Goal: Information Seeking & Learning: Learn about a topic

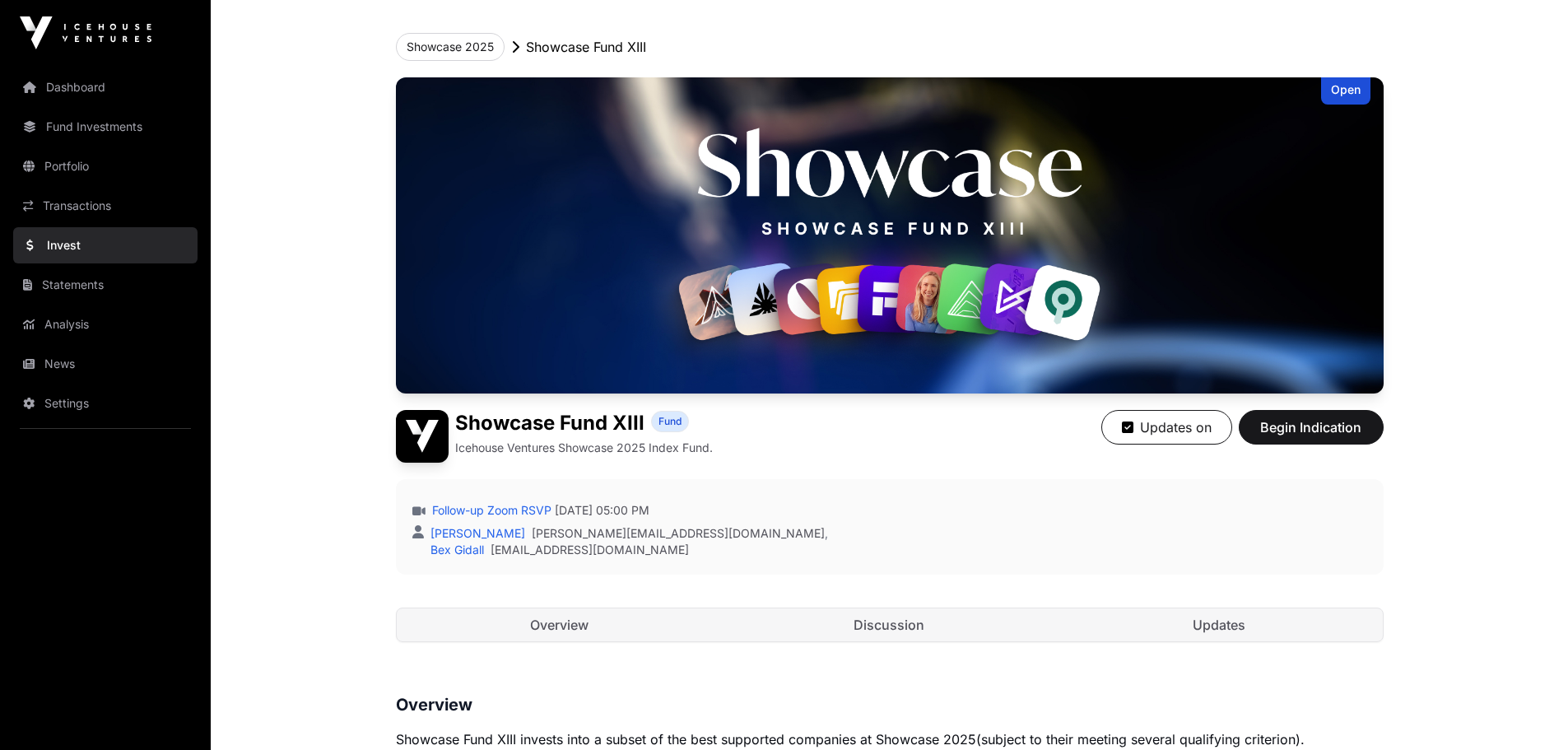
scroll to position [165, 0]
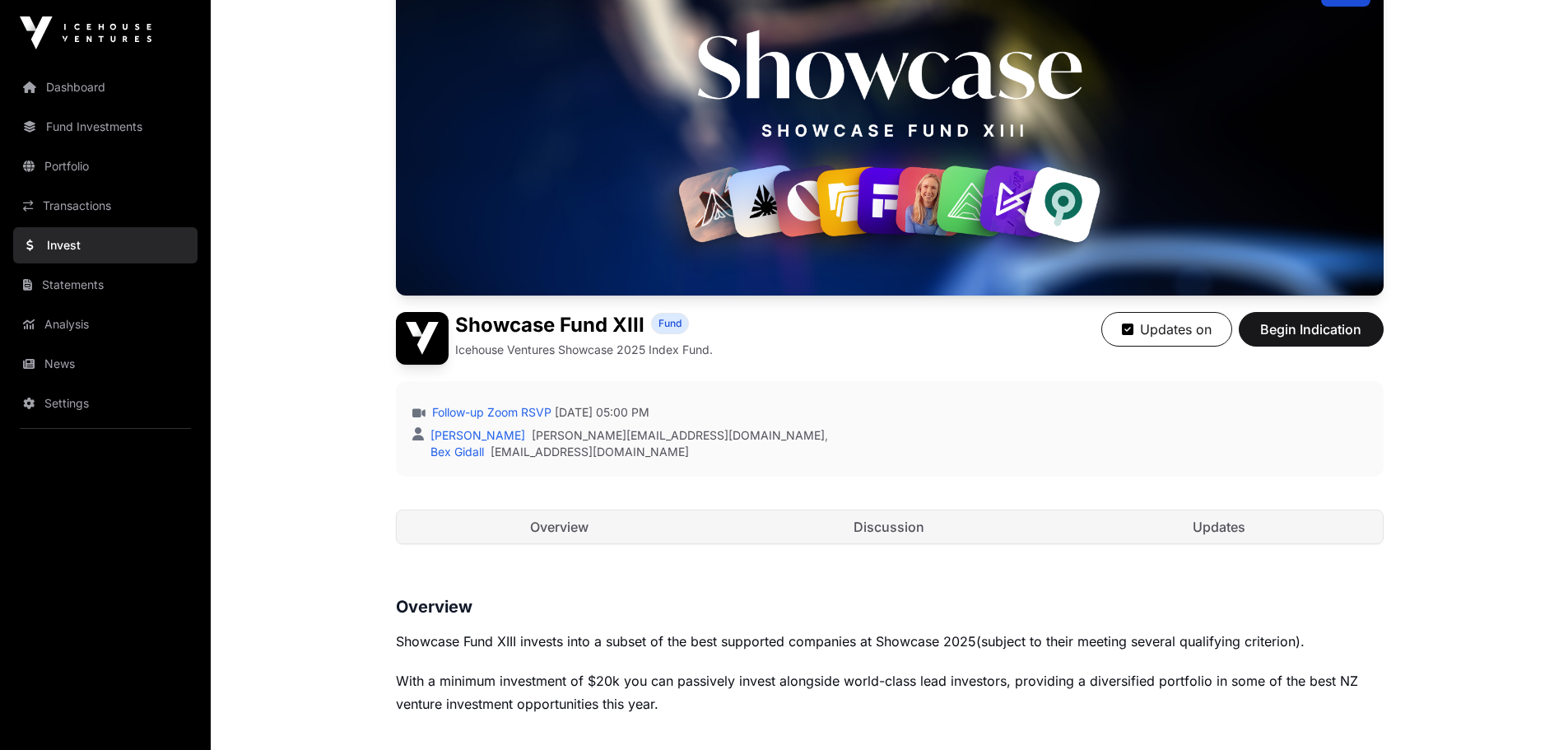
click at [899, 397] on div "Follow-up Zoom RSVP Wednesday 24 September 2025 05:00 PM Mason Bleakley mason@i…" at bounding box center [889, 428] width 987 height 96
click at [600, 541] on link "Overview" at bounding box center [560, 527] width 327 height 33
click at [868, 541] on link "Discussion" at bounding box center [889, 527] width 327 height 33
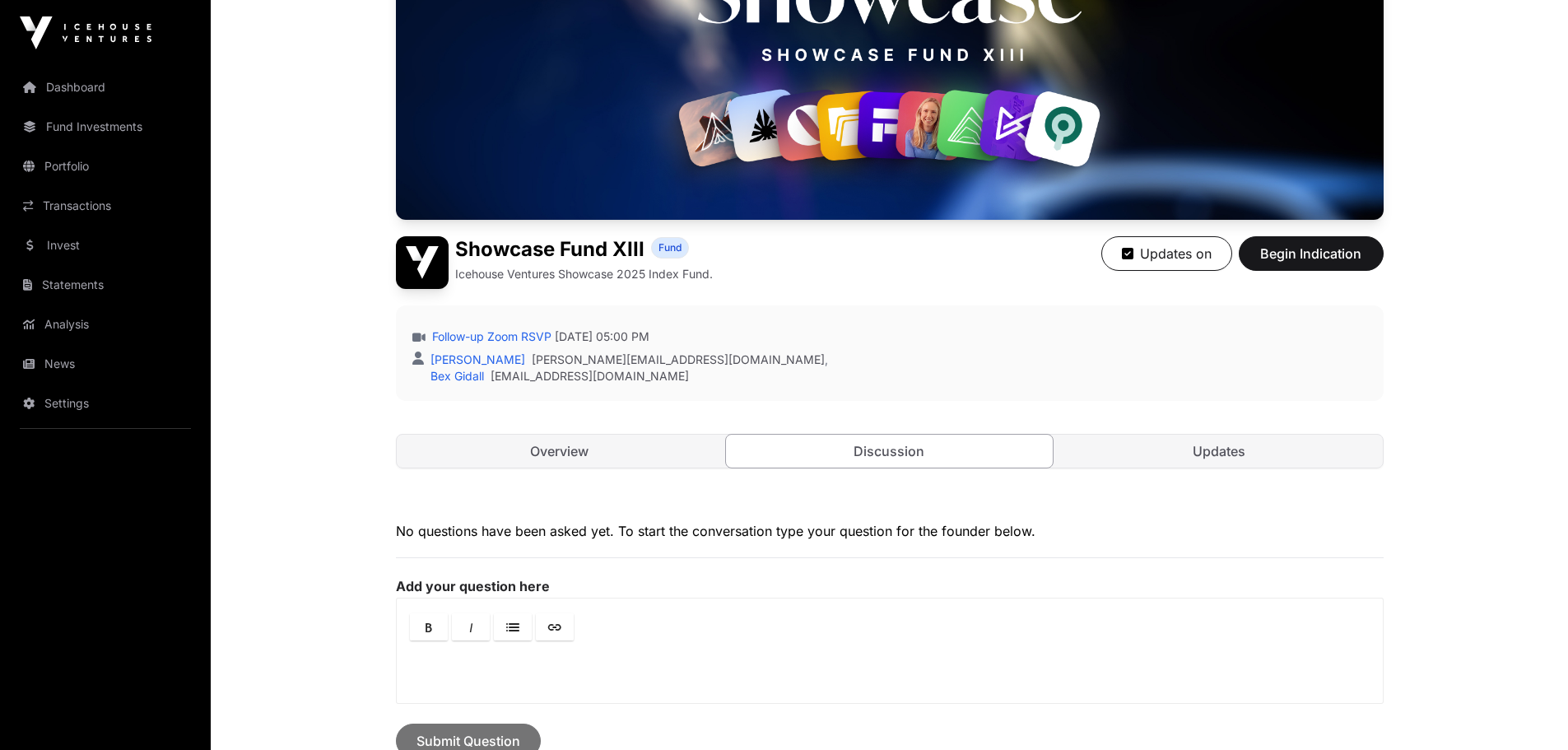
scroll to position [329, 0]
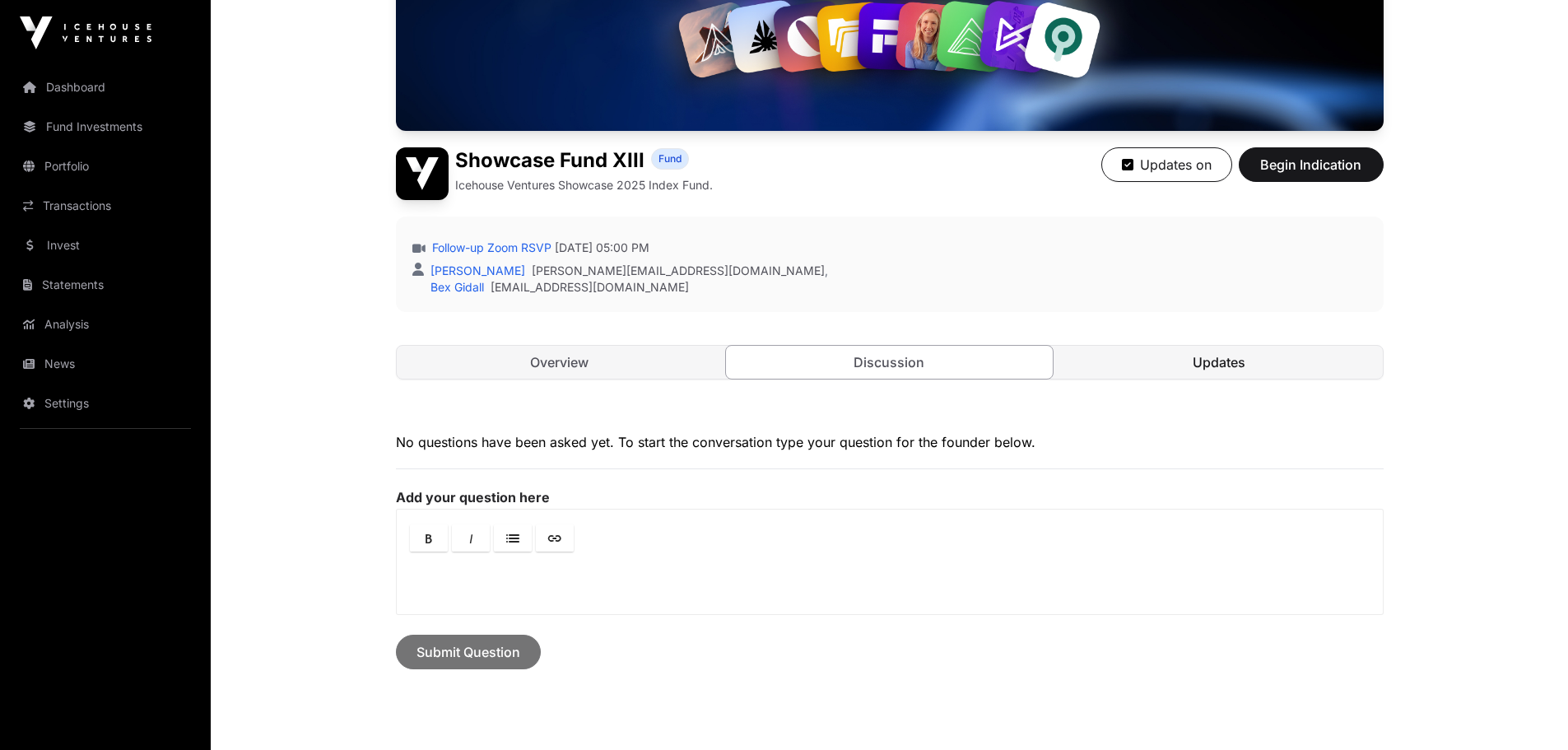
click at [1148, 358] on link "Updates" at bounding box center [1218, 363] width 327 height 33
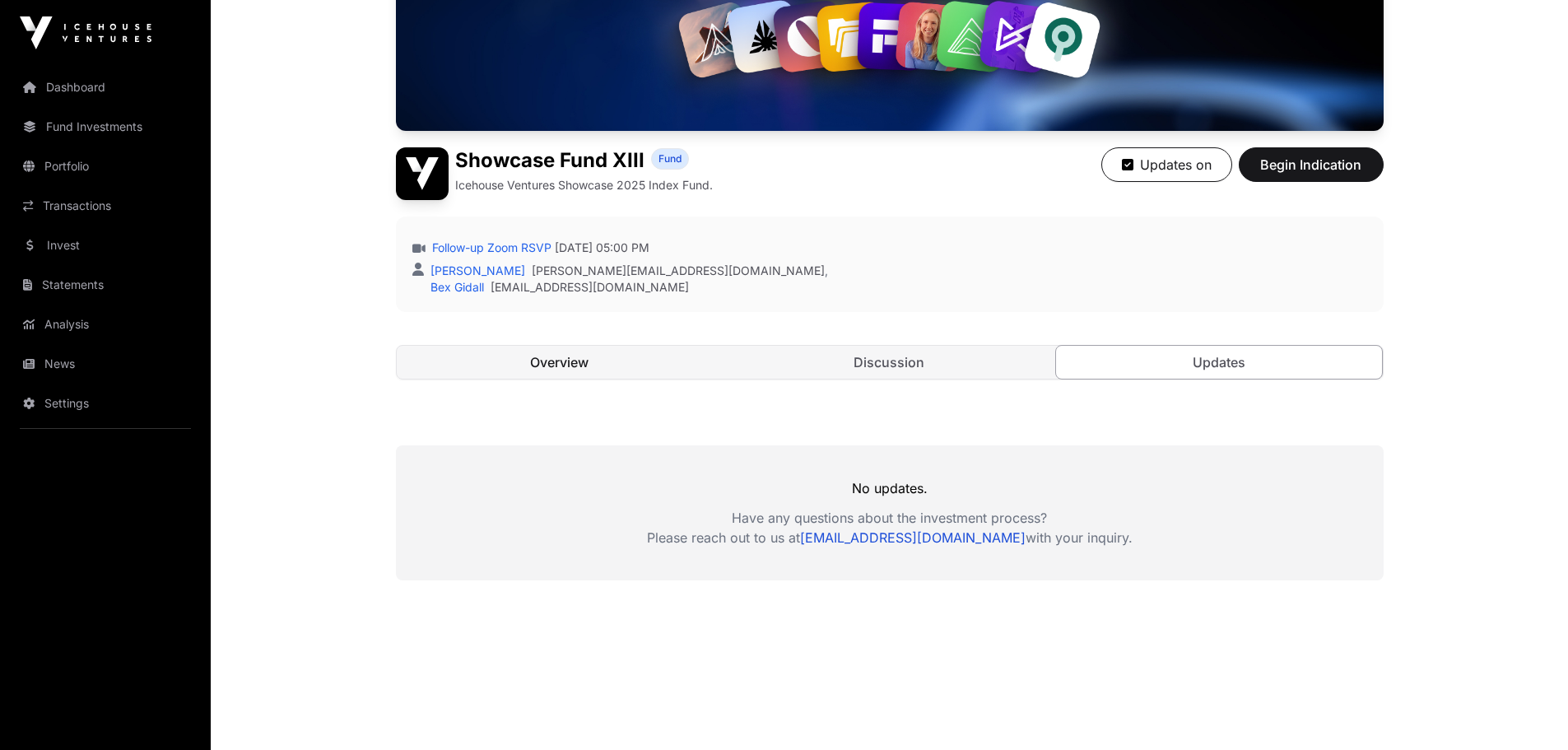
click at [542, 361] on link "Overview" at bounding box center [560, 363] width 327 height 33
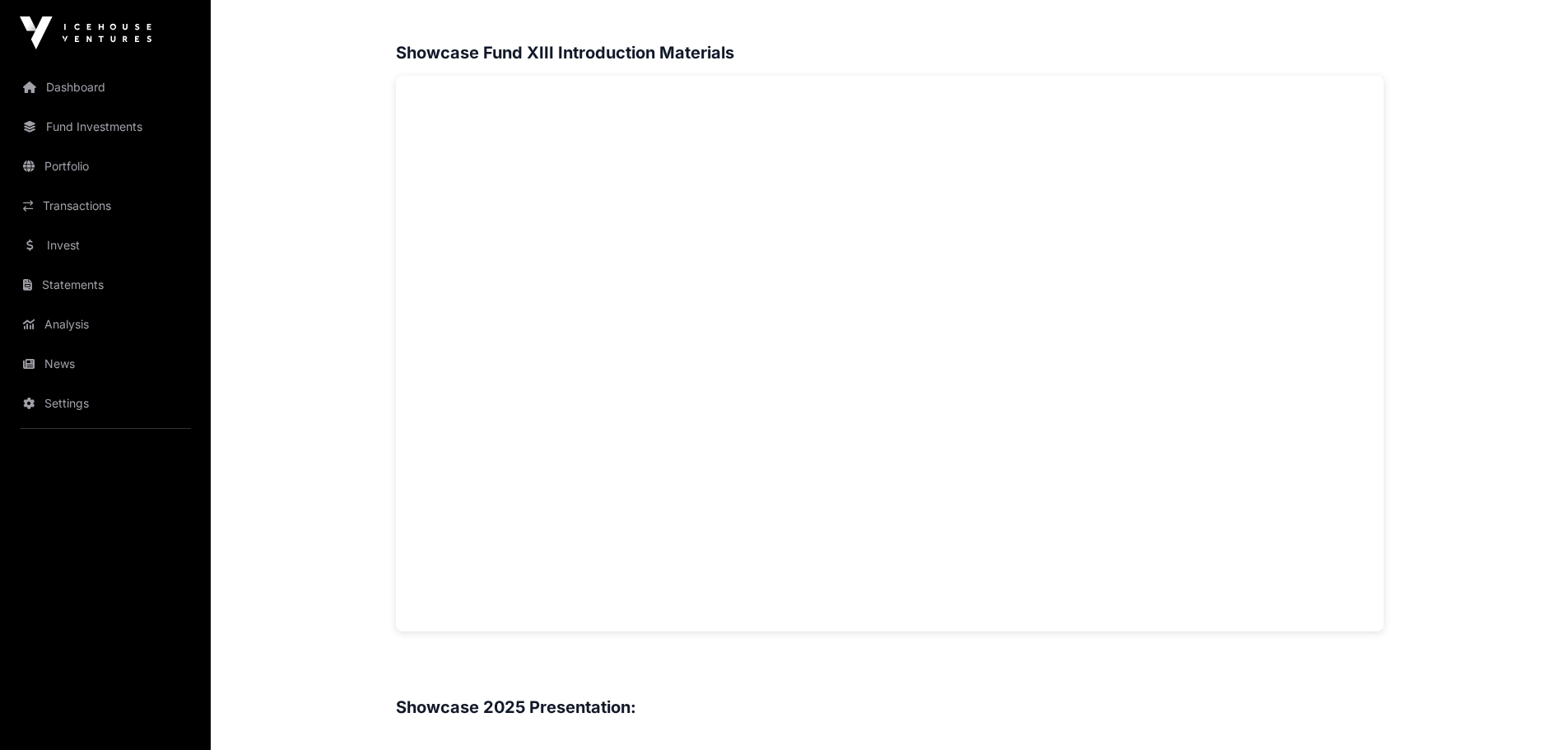
scroll to position [1152, 0]
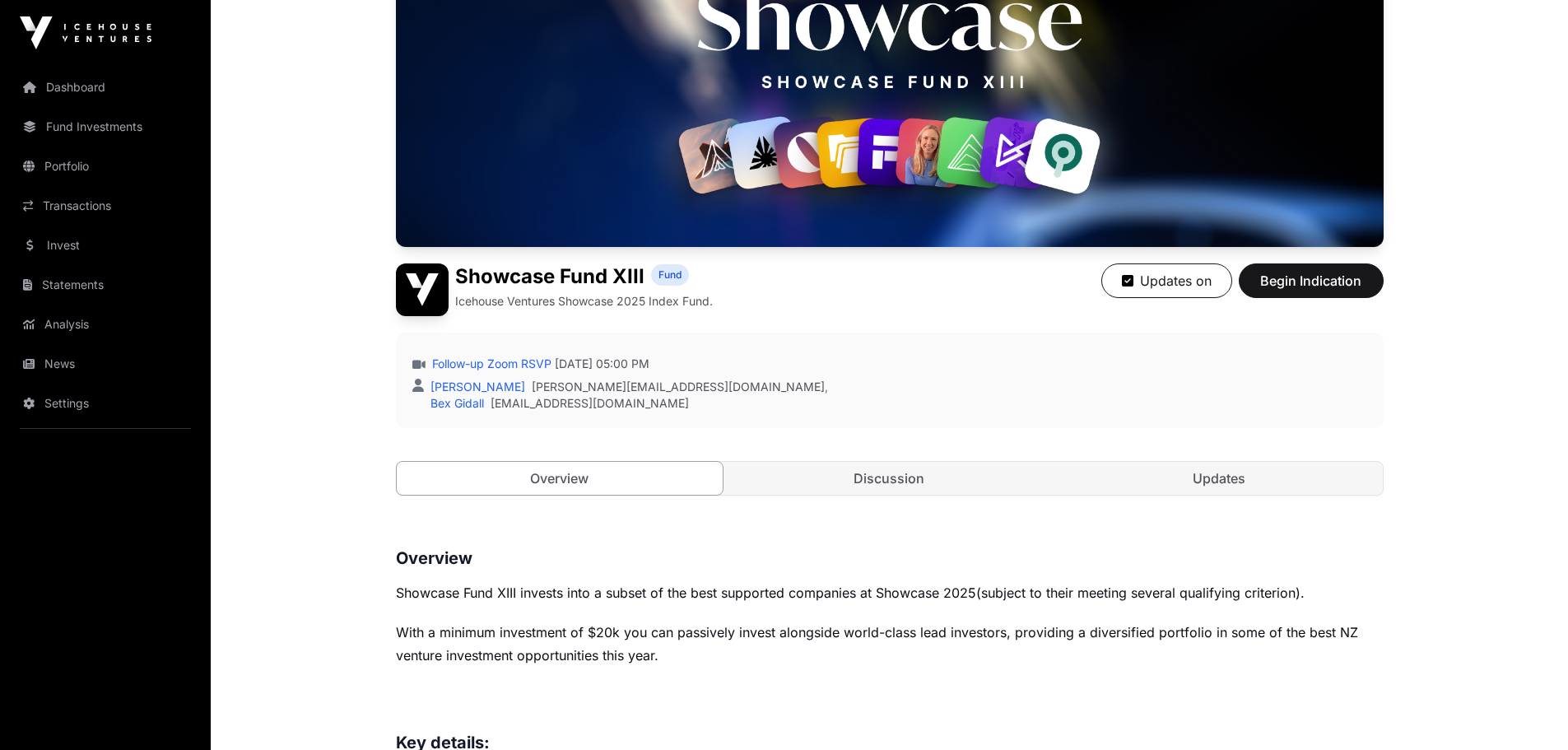
scroll to position [206, 0]
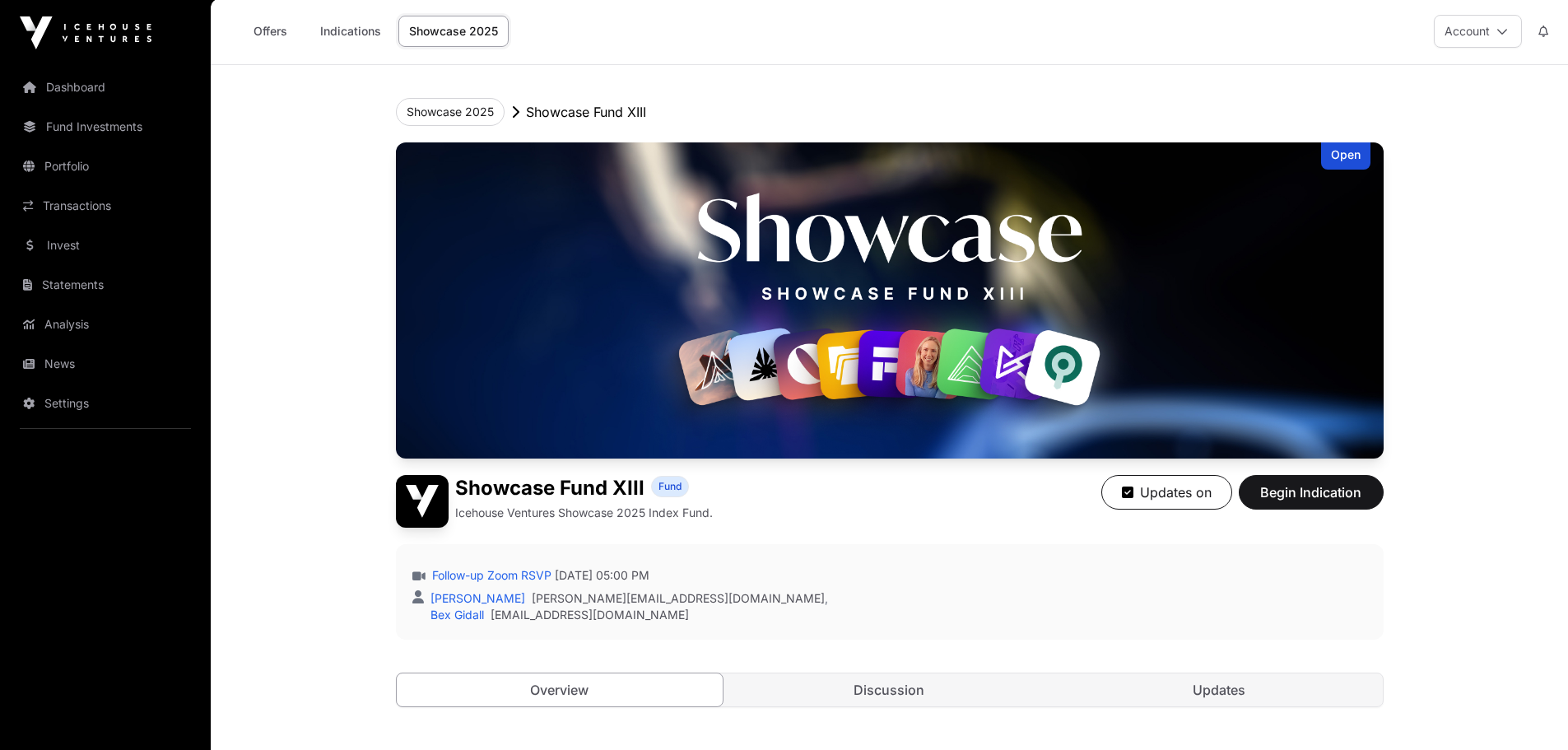
scroll to position [0, 0]
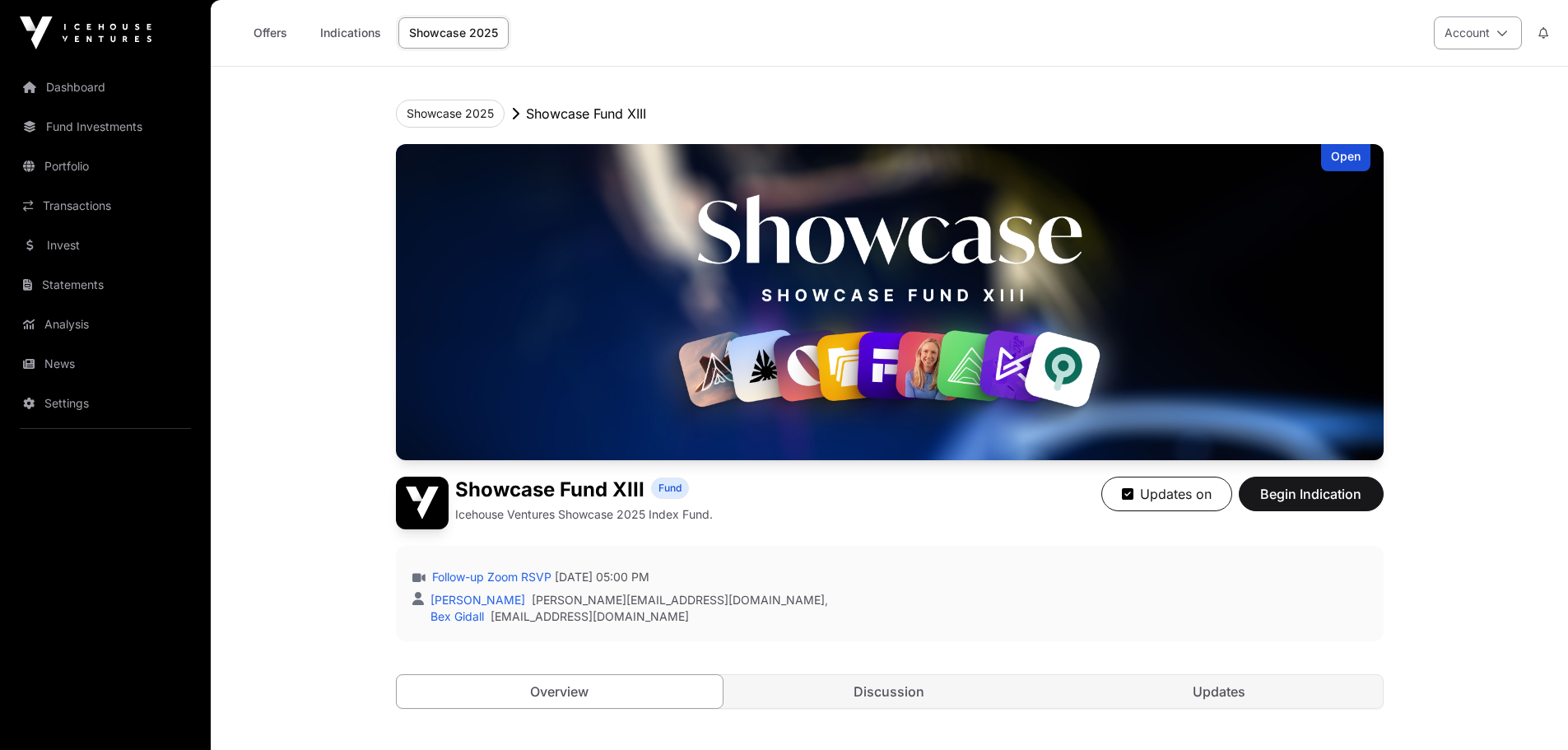
click at [1468, 32] on button "Account" at bounding box center [1478, 33] width 88 height 33
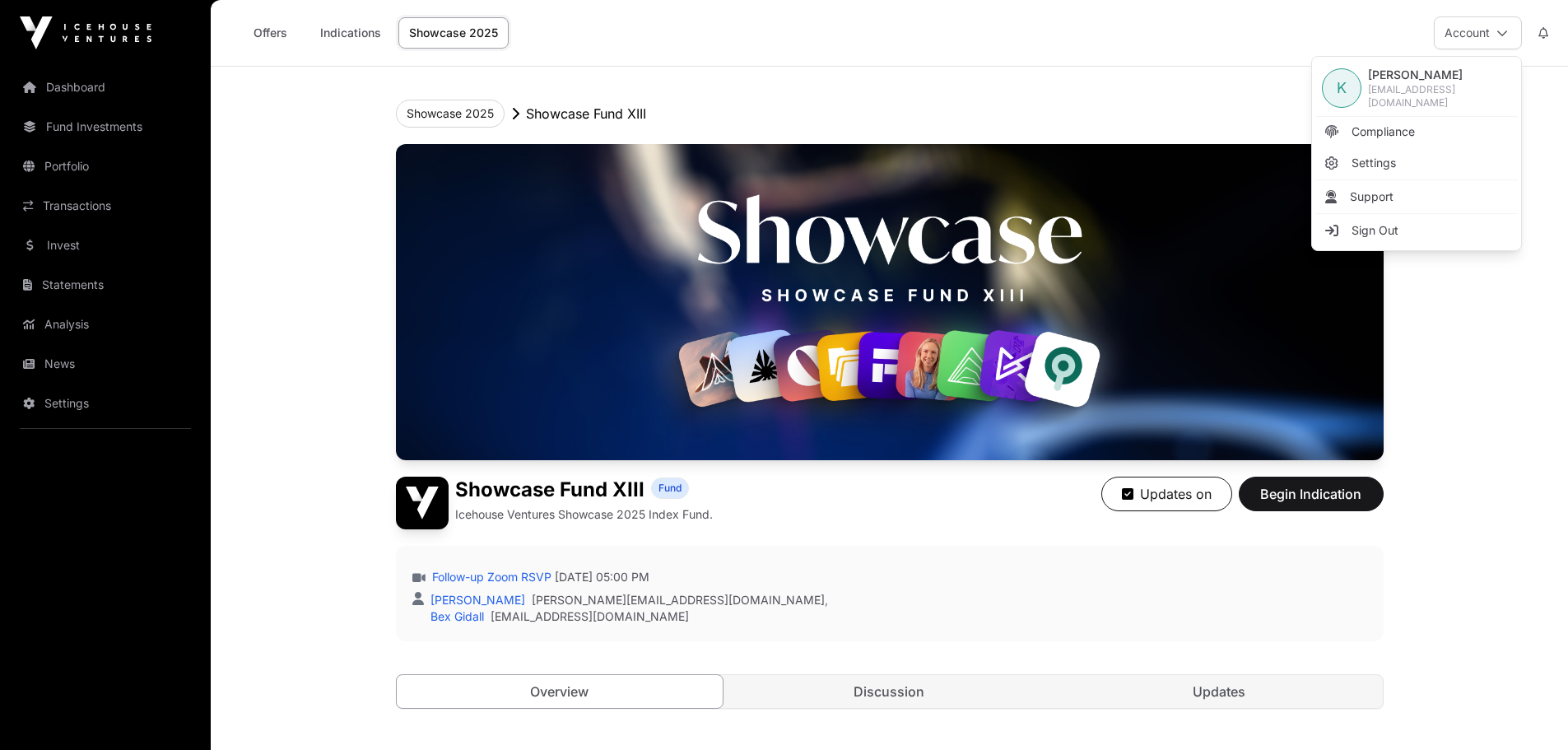
click at [1135, 43] on div "Offers Indications Showcase 2025 Account" at bounding box center [889, 32] width 1338 height 66
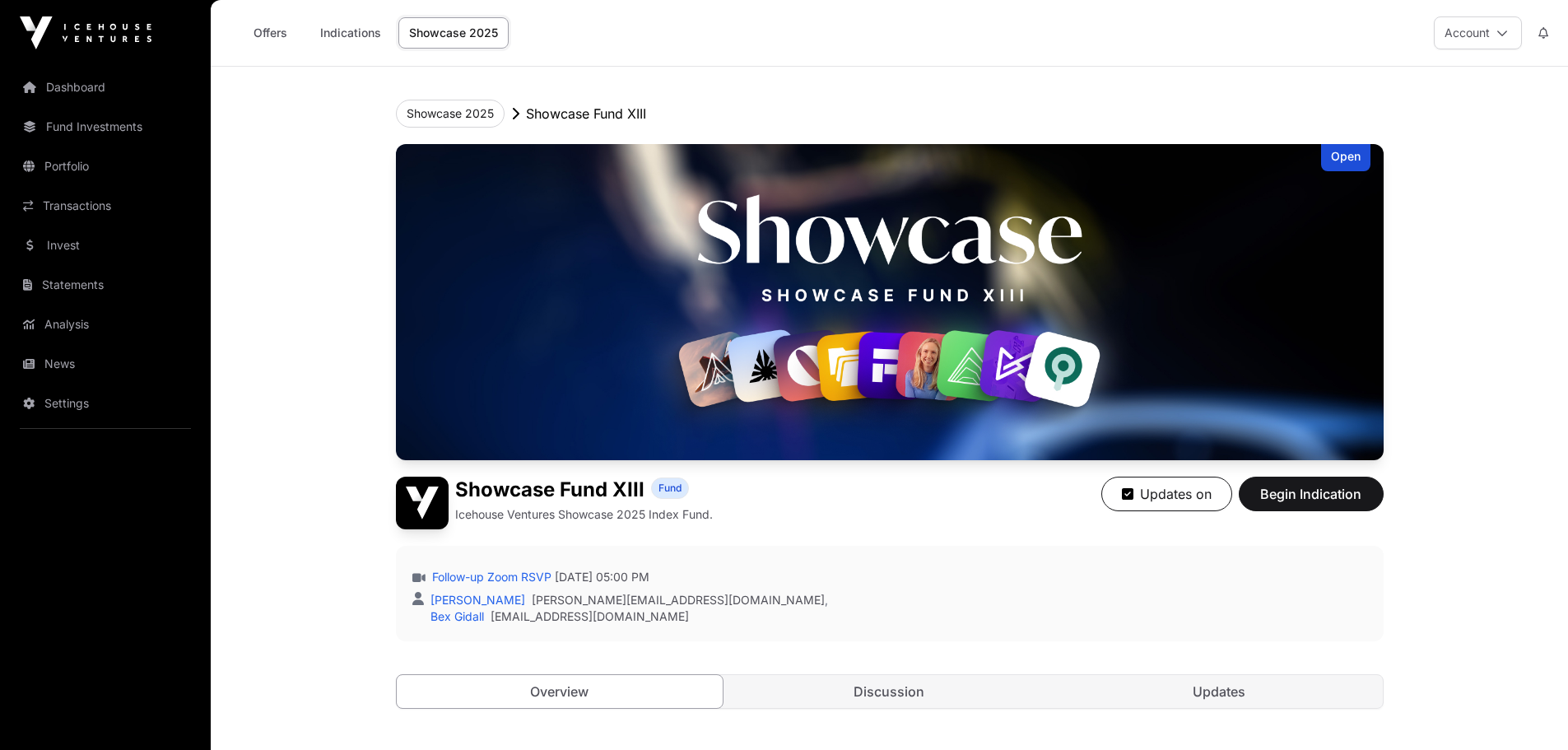
click at [990, 53] on div "Offers Indications Showcase 2025 Account" at bounding box center [889, 32] width 1338 height 66
click at [343, 32] on link "Indications" at bounding box center [350, 33] width 82 height 32
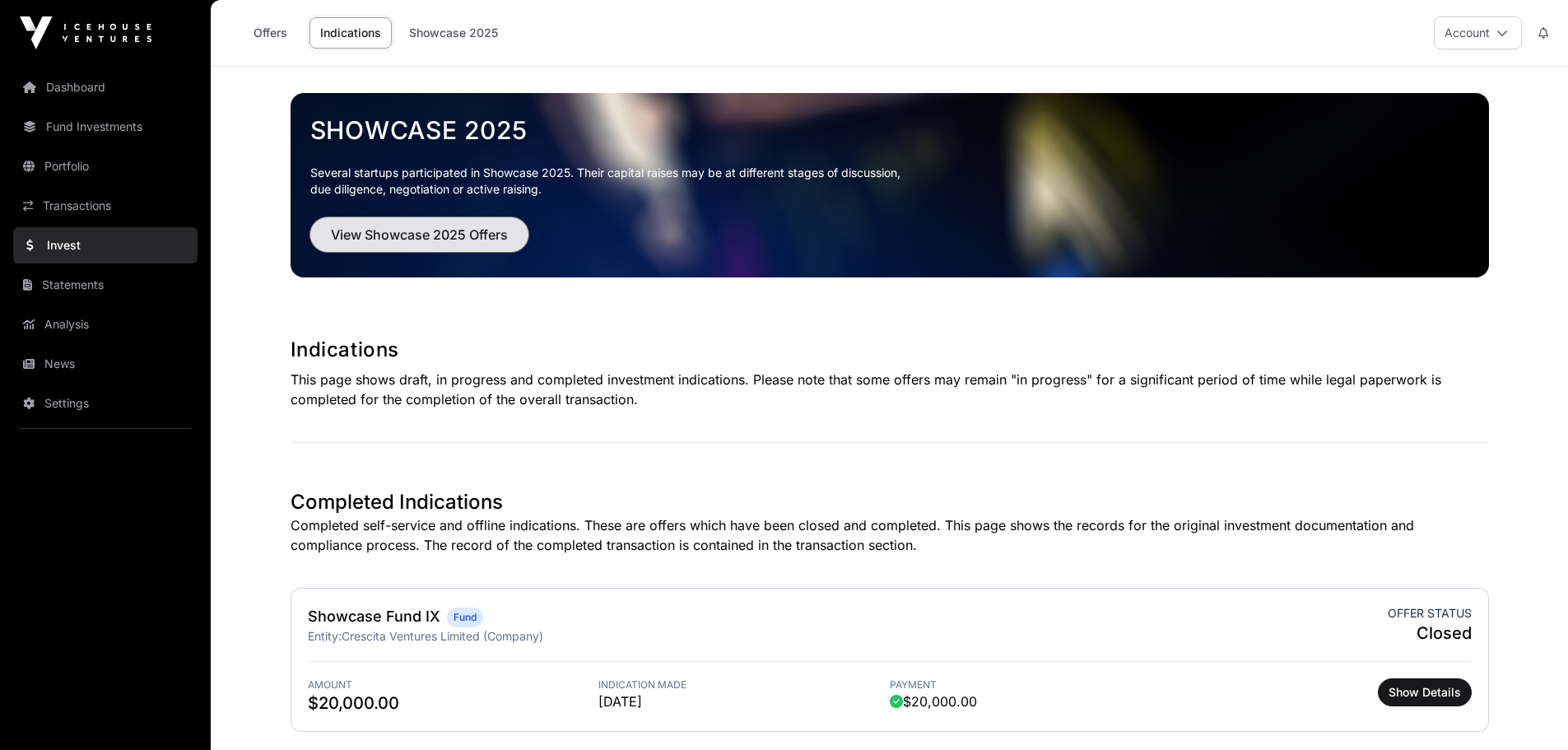
click at [416, 243] on span "View Showcase 2025 Offers" at bounding box center [420, 234] width 177 height 20
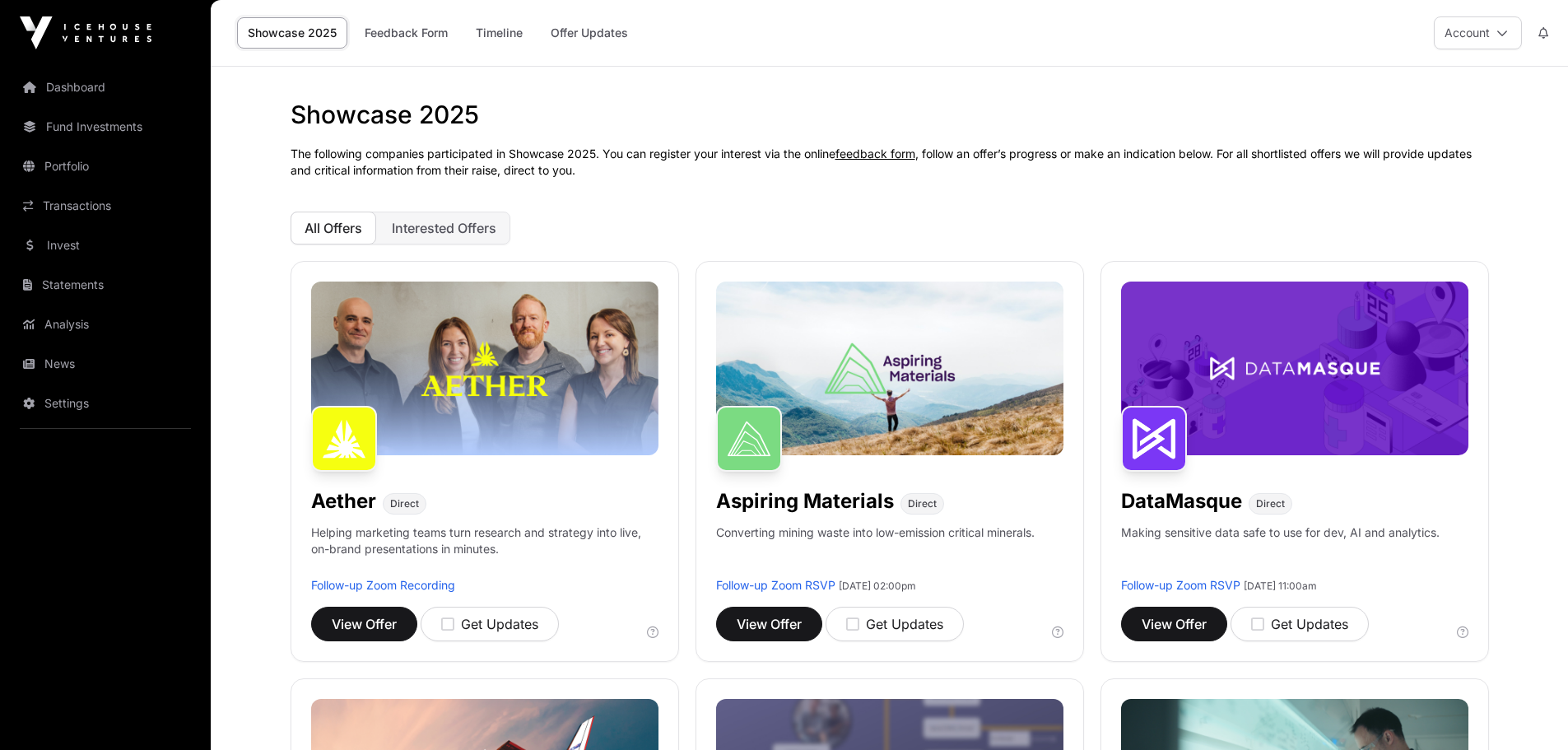
click at [635, 117] on h1 "Showcase 2025" at bounding box center [890, 115] width 1198 height 30
click at [743, 122] on h1 "Showcase 2025" at bounding box center [890, 115] width 1198 height 30
